Goal: Information Seeking & Learning: Understand process/instructions

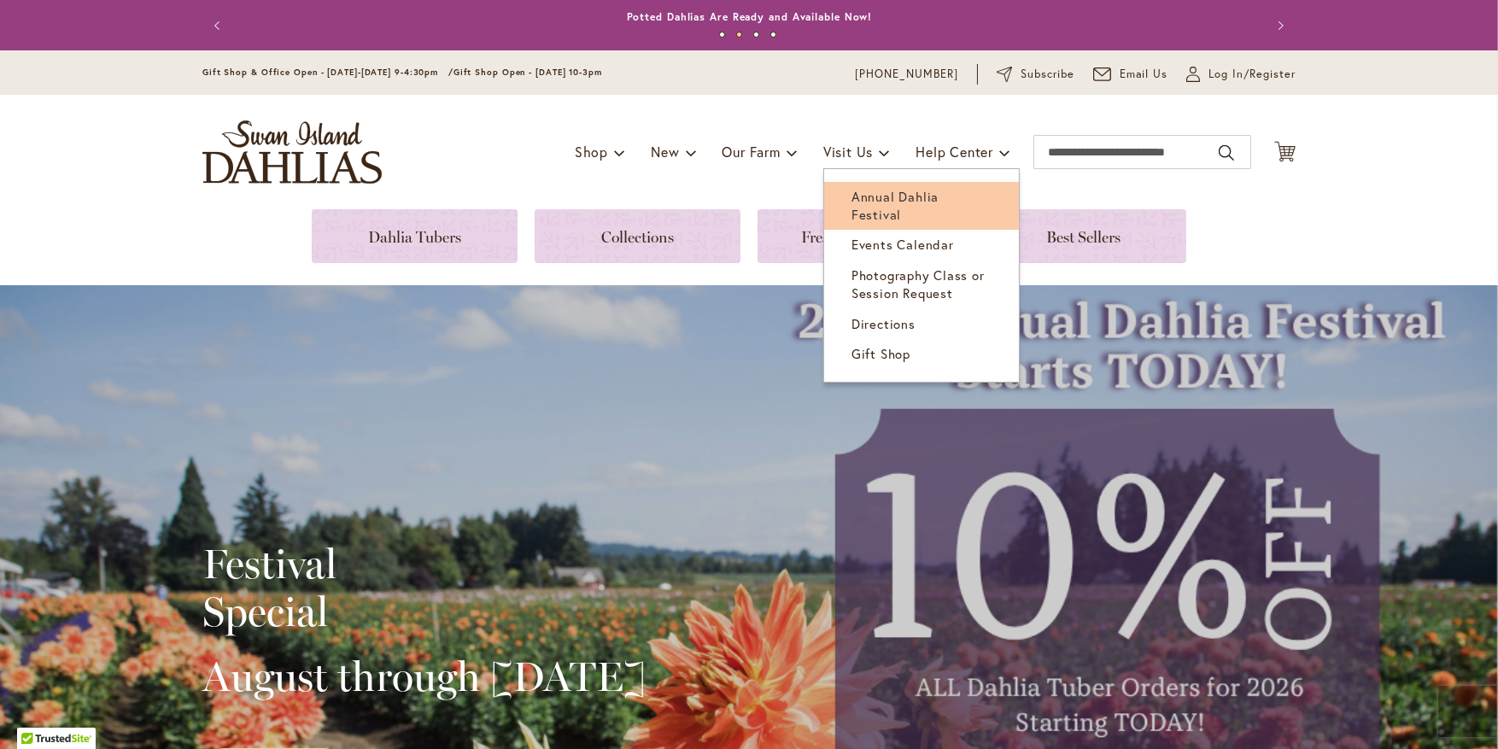
click at [851, 194] on span "Annual Dahlia Festival" at bounding box center [894, 205] width 87 height 35
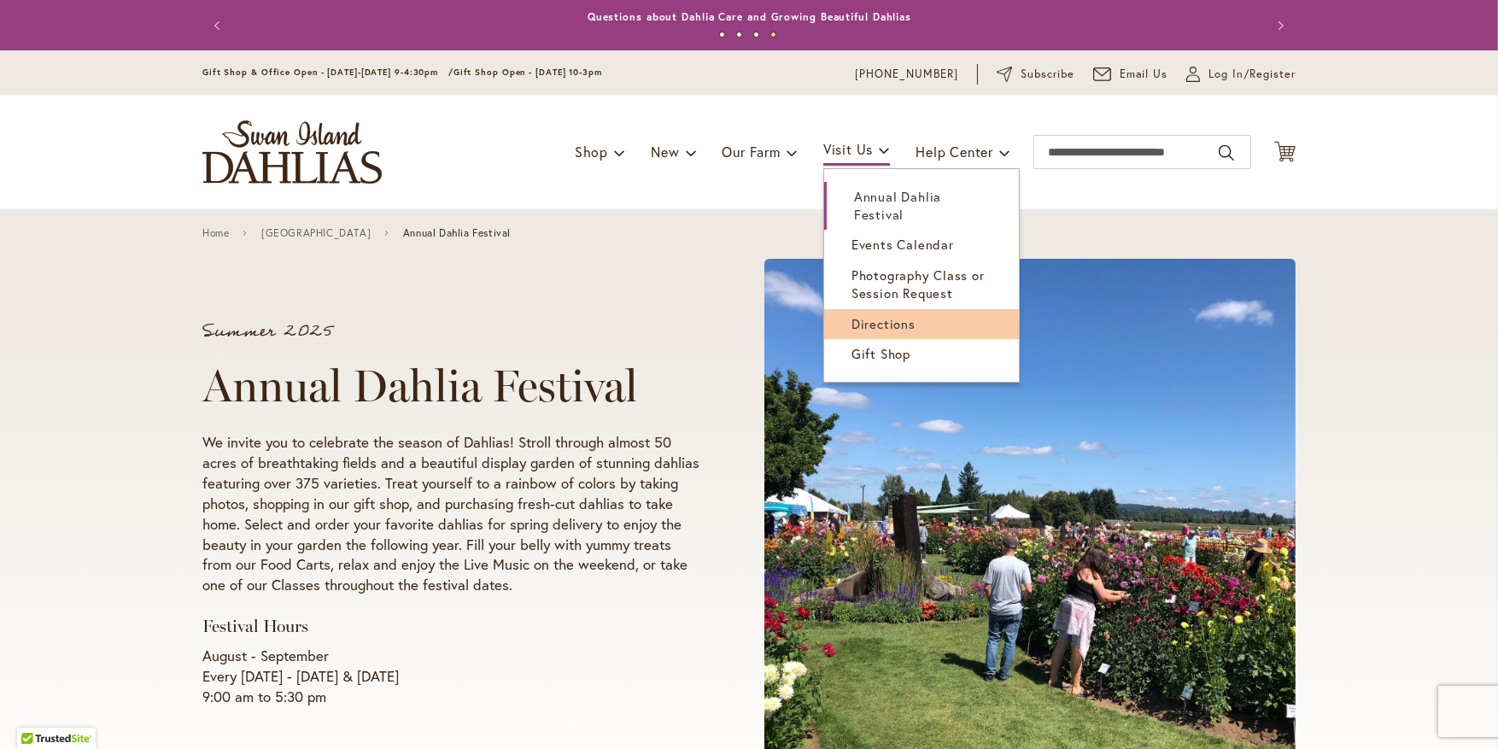
click at [872, 315] on span "Directions" at bounding box center [883, 323] width 64 height 17
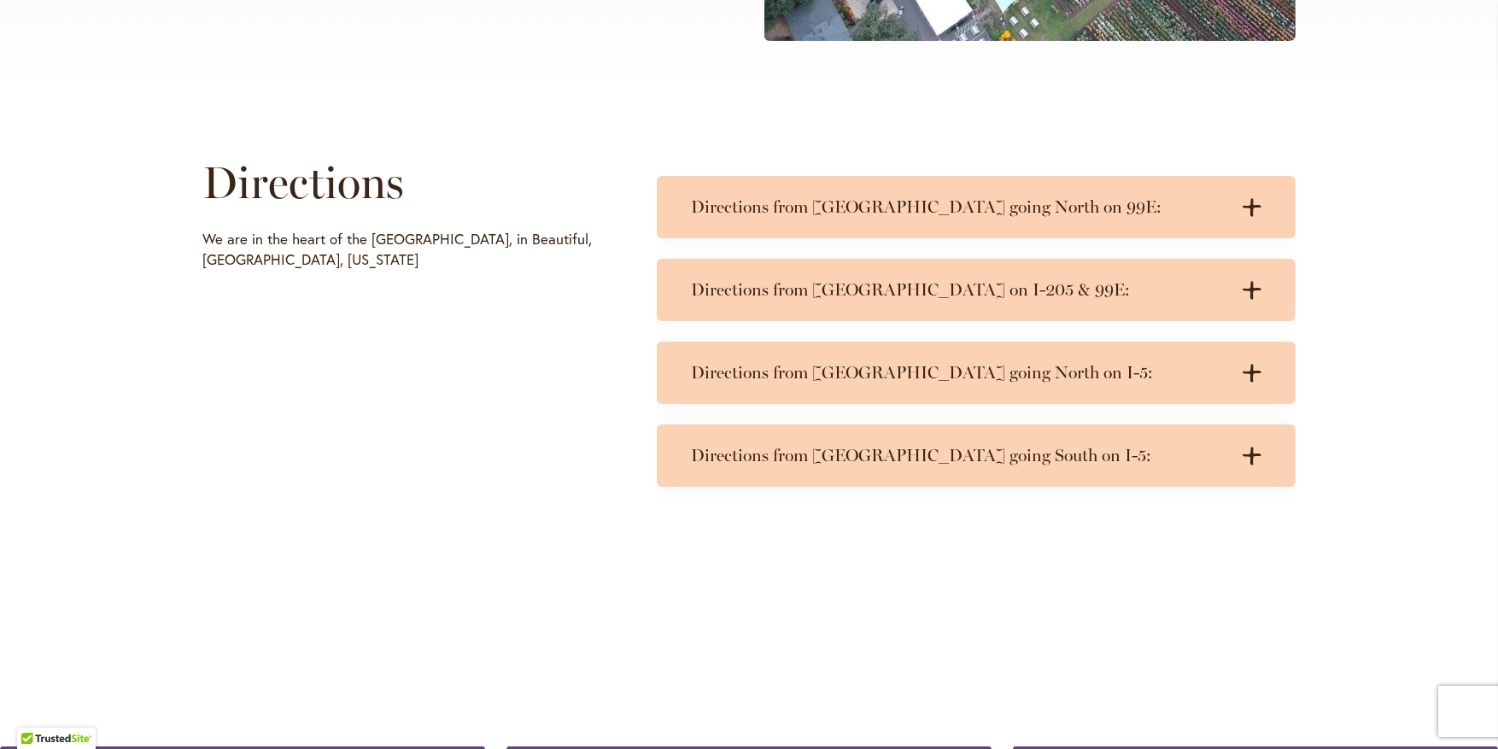
scroll to position [769, 0]
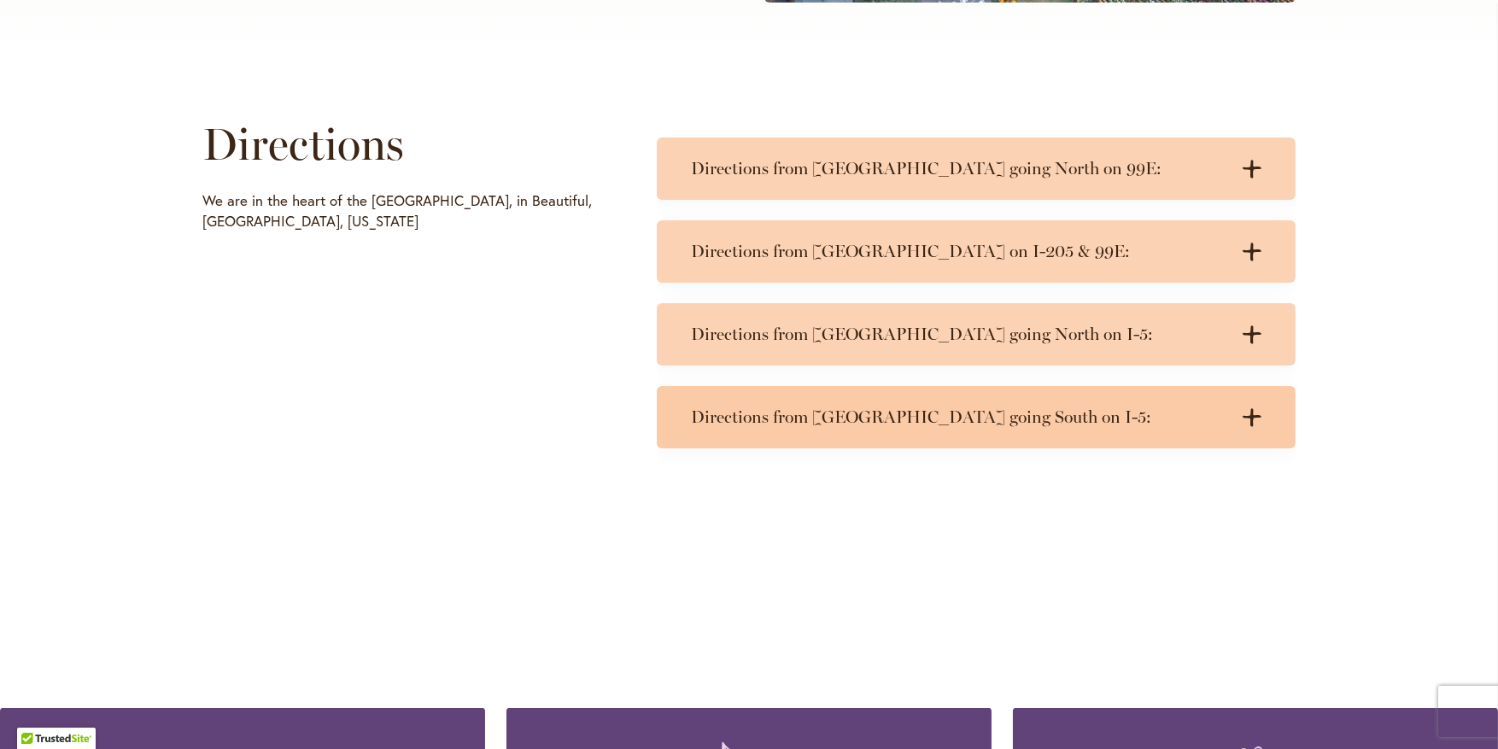
click at [1246, 417] on icon at bounding box center [1252, 417] width 19 height 18
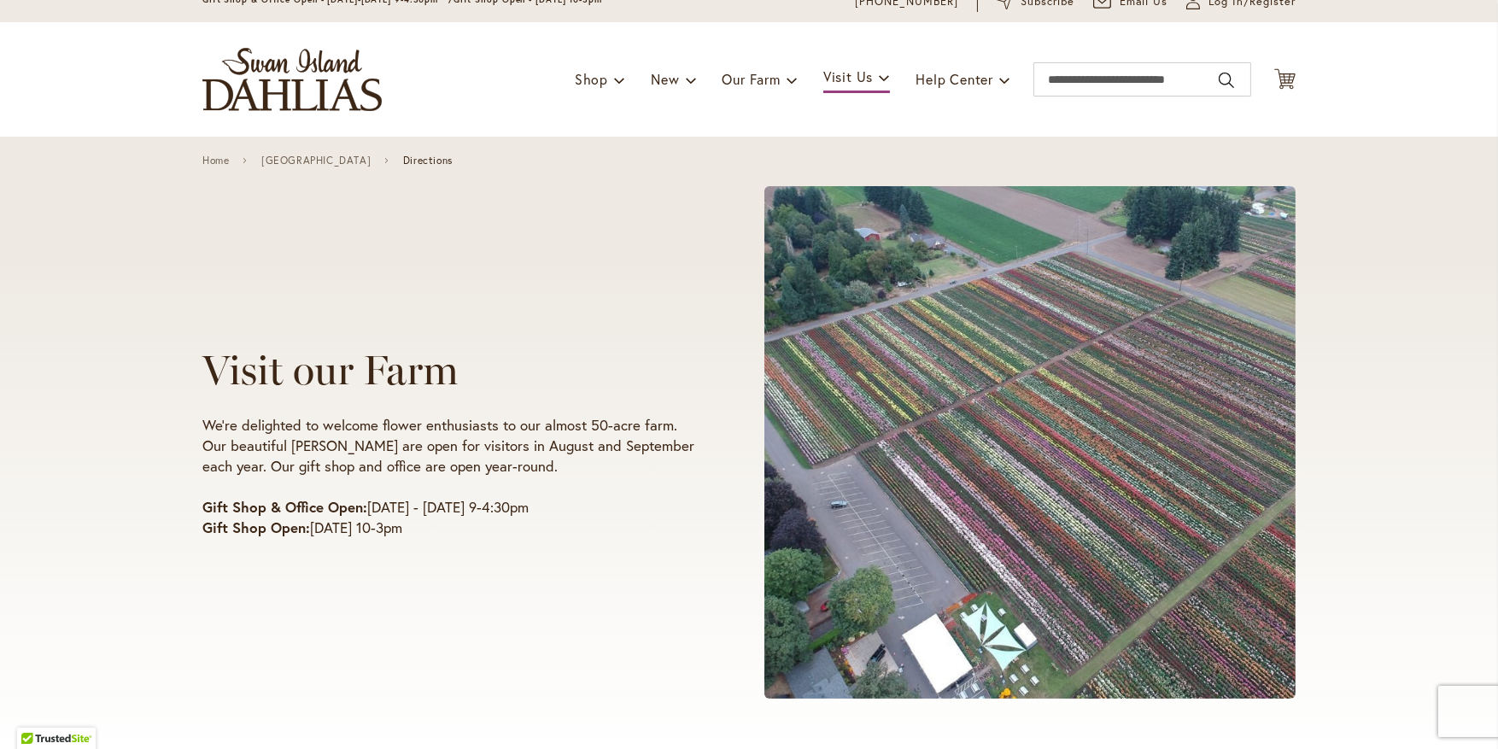
scroll to position [0, 0]
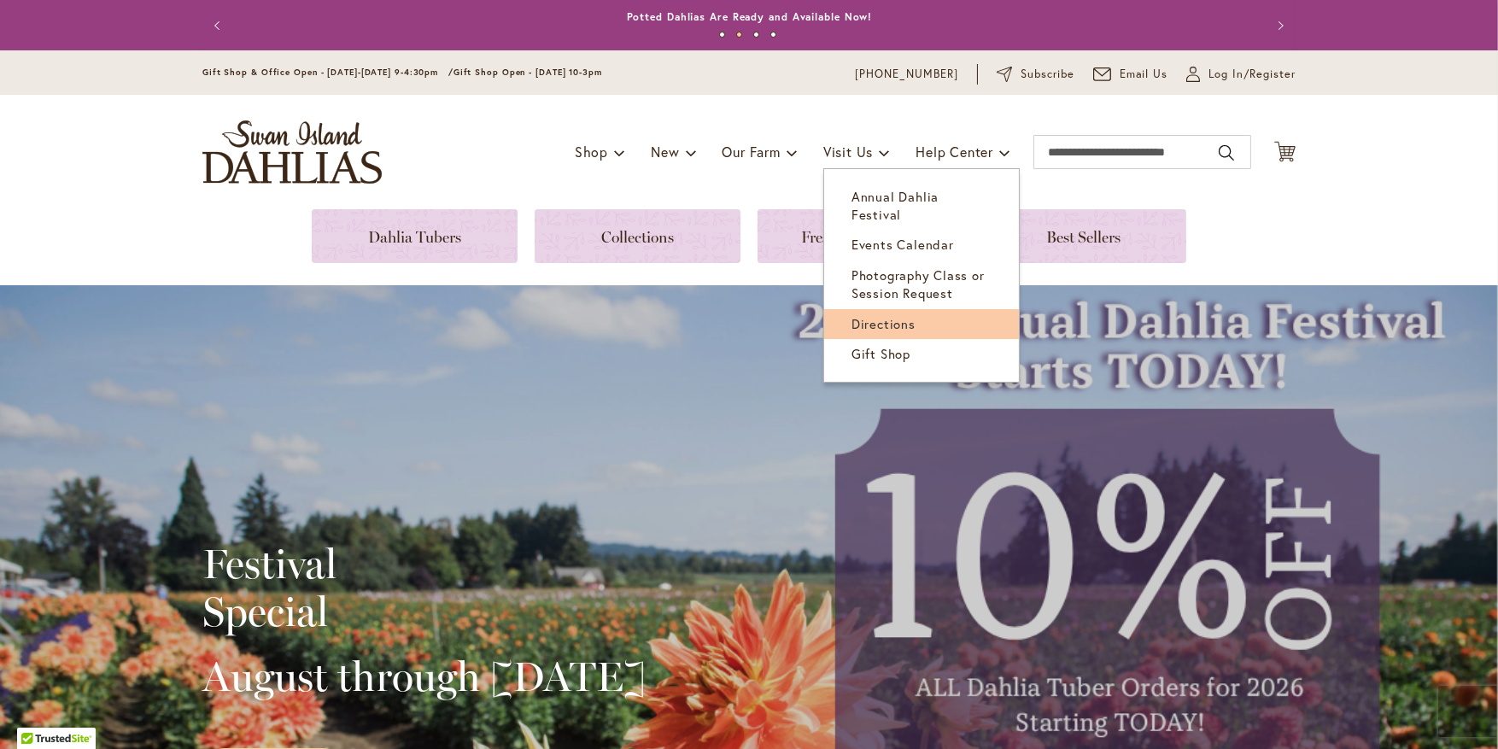
click at [863, 315] on span "Directions" at bounding box center [883, 323] width 64 height 17
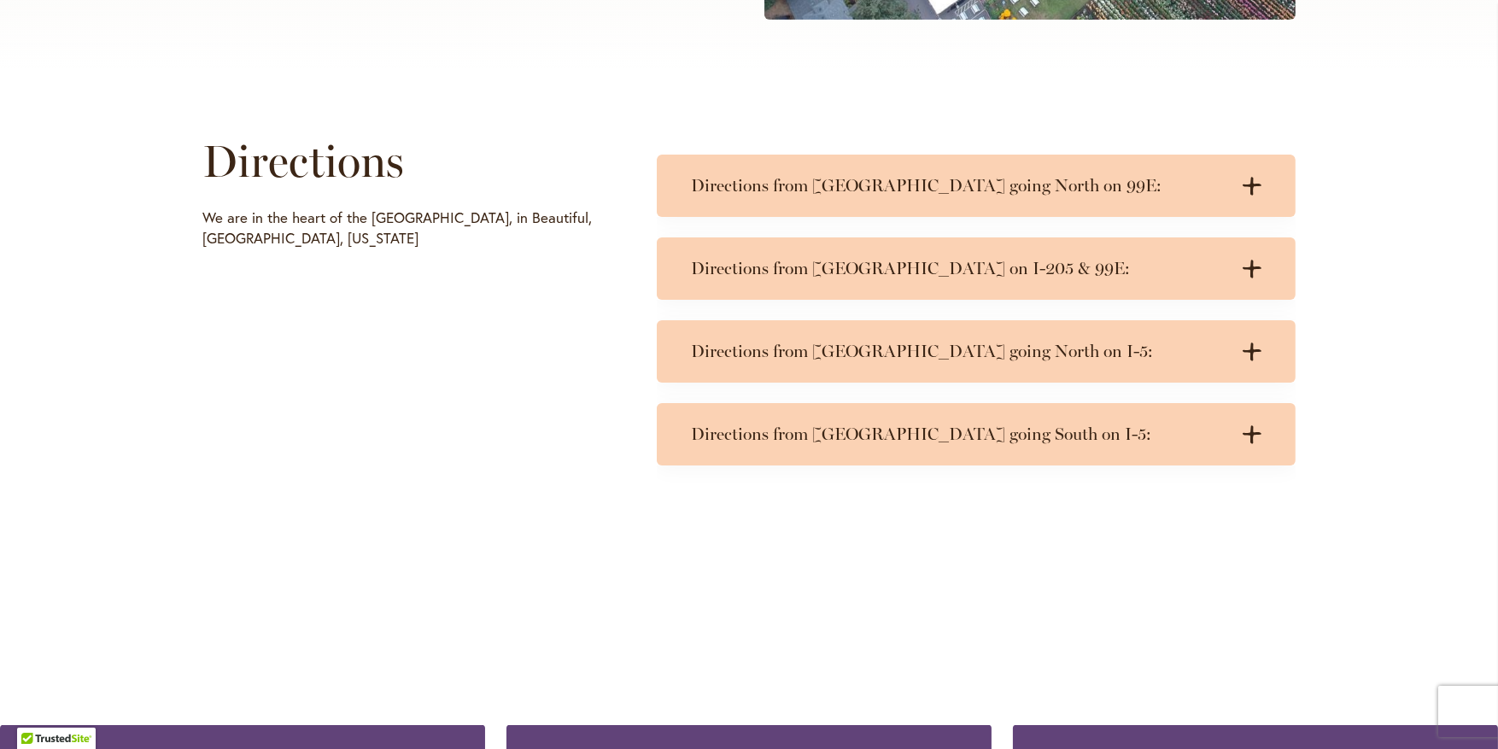
scroll to position [769, 0]
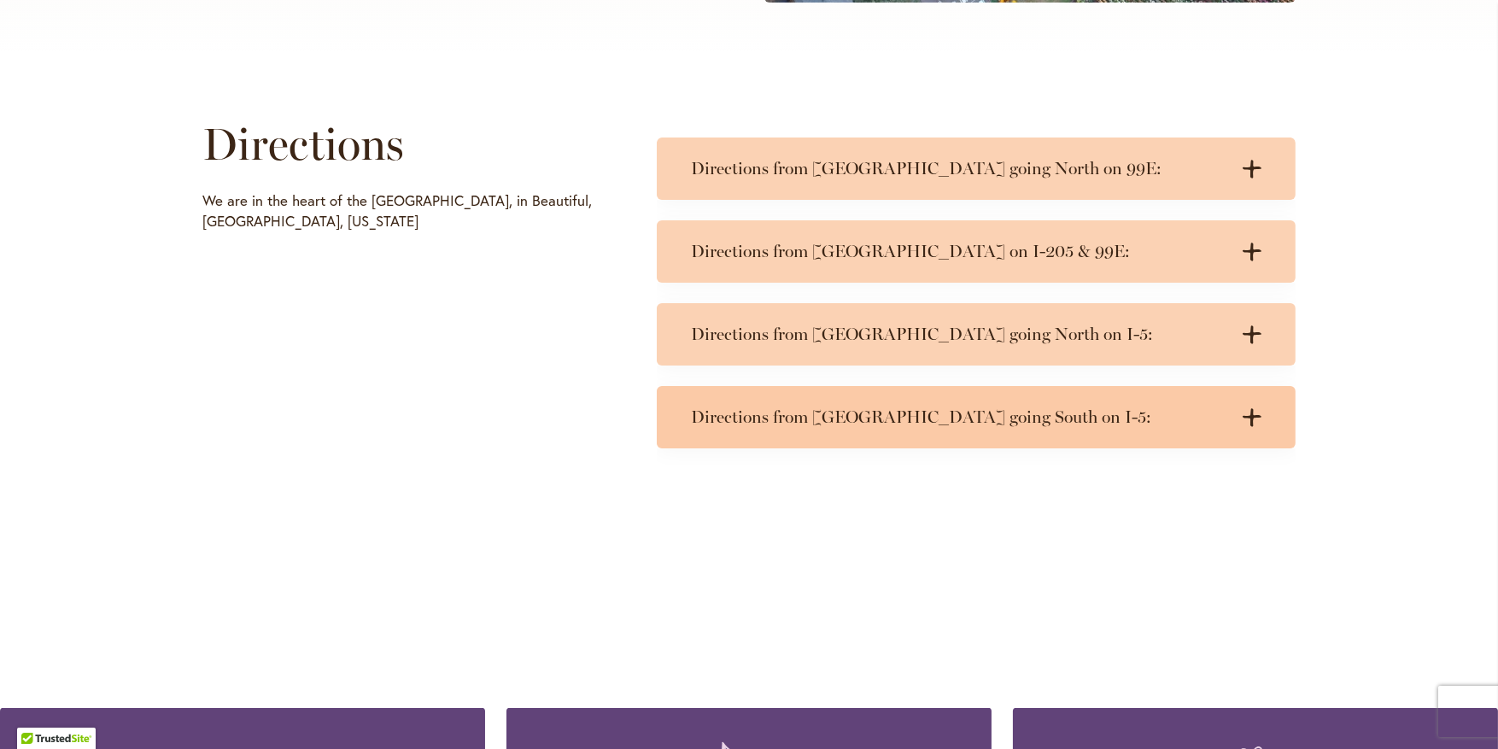
click at [1246, 418] on icon at bounding box center [1252, 417] width 19 height 18
